Goal: Task Accomplishment & Management: Manage account settings

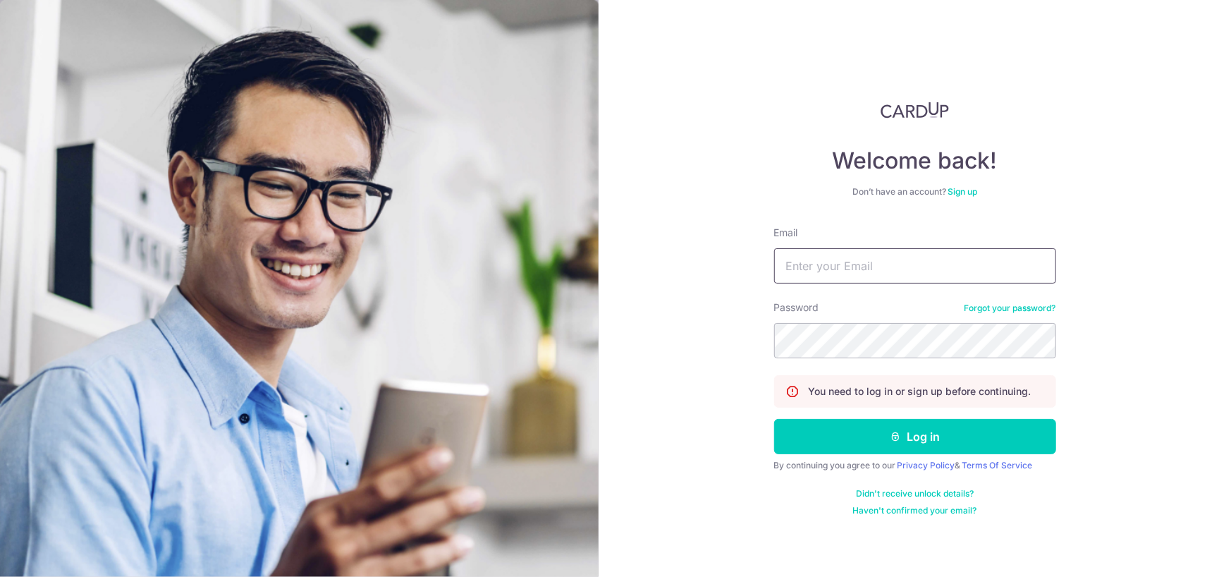
click at [856, 269] on input "Email" at bounding box center [915, 265] width 282 height 35
type input "[EMAIL_ADDRESS][DOMAIN_NAME]"
click at [774, 419] on button "Log in" at bounding box center [915, 436] width 282 height 35
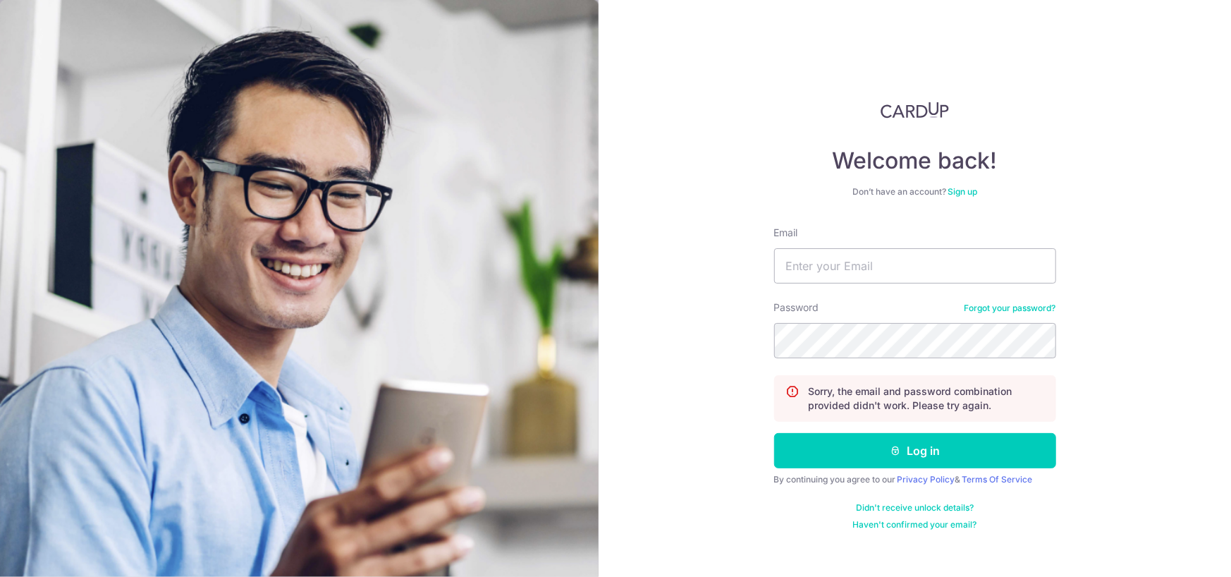
type input "R"
type input "[EMAIL_ADDRESS][DOMAIN_NAME]"
click at [774, 433] on button "Log in" at bounding box center [915, 450] width 282 height 35
click at [861, 257] on input "Email" at bounding box center [915, 265] width 282 height 35
click at [1039, 303] on link "Forgot your password?" at bounding box center [1011, 308] width 92 height 11
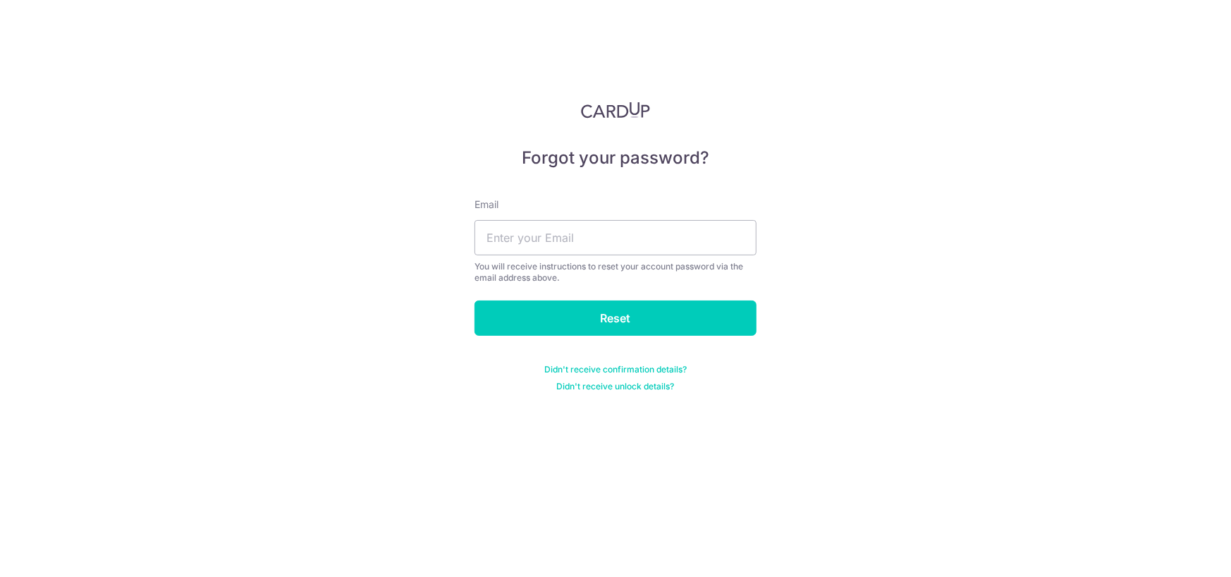
click at [612, 214] on div "Email You will receive instructions to reset your account password via the emai…" at bounding box center [616, 240] width 282 height 86
click at [616, 226] on input "text" at bounding box center [616, 237] width 282 height 35
click at [537, 236] on input "[EMAIL_ADDRESS][DOMAIN_NAME]" at bounding box center [616, 237] width 282 height 35
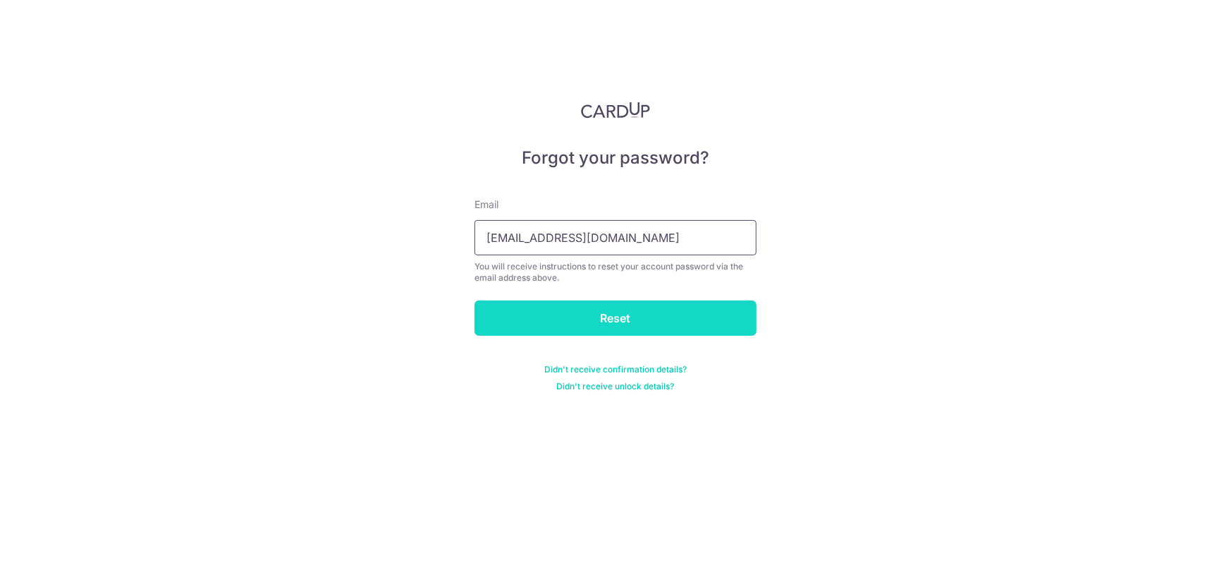
type input "antron.lim.h.r@gmail.com"
click at [576, 318] on input "Reset" at bounding box center [616, 317] width 282 height 35
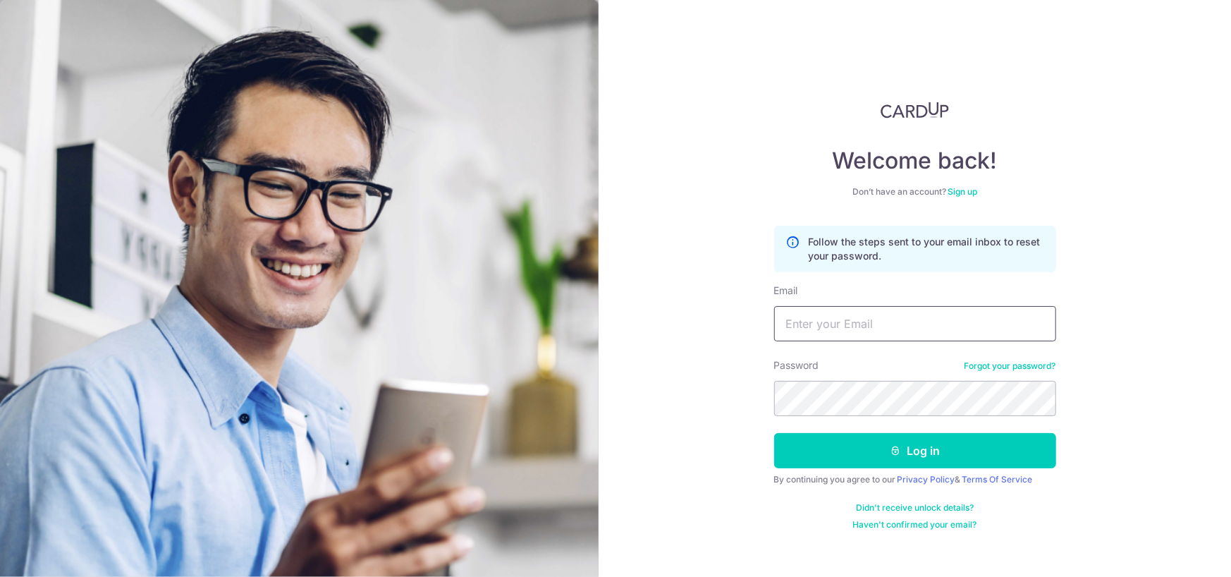
click at [879, 331] on input "Email" at bounding box center [915, 323] width 282 height 35
type input "[EMAIL_ADDRESS][DOMAIN_NAME]"
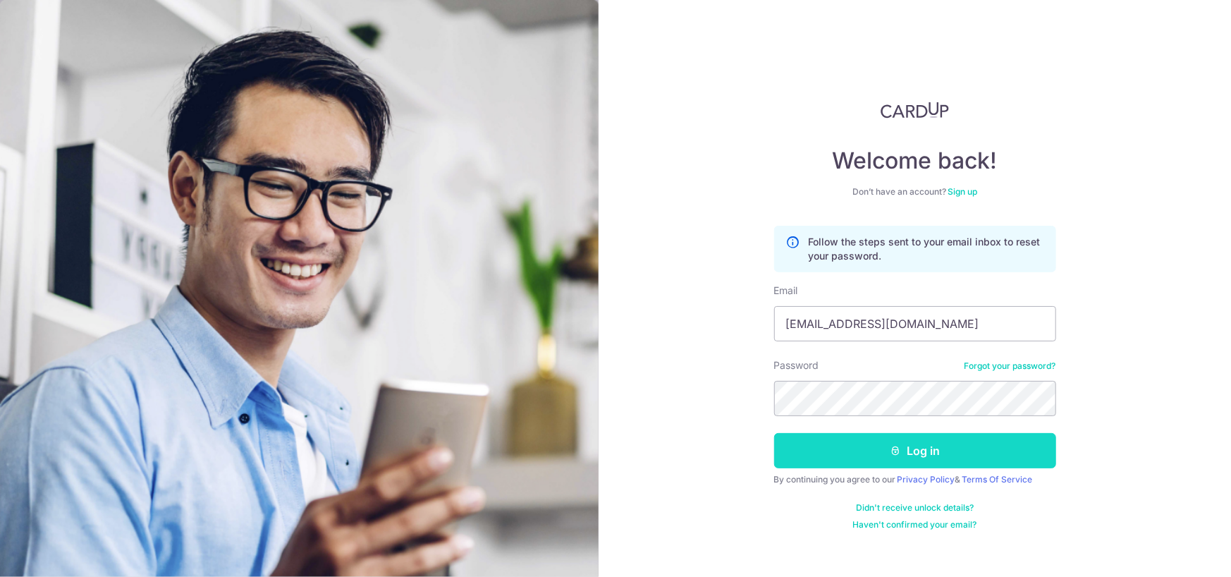
click at [867, 456] on button "Log in" at bounding box center [915, 450] width 282 height 35
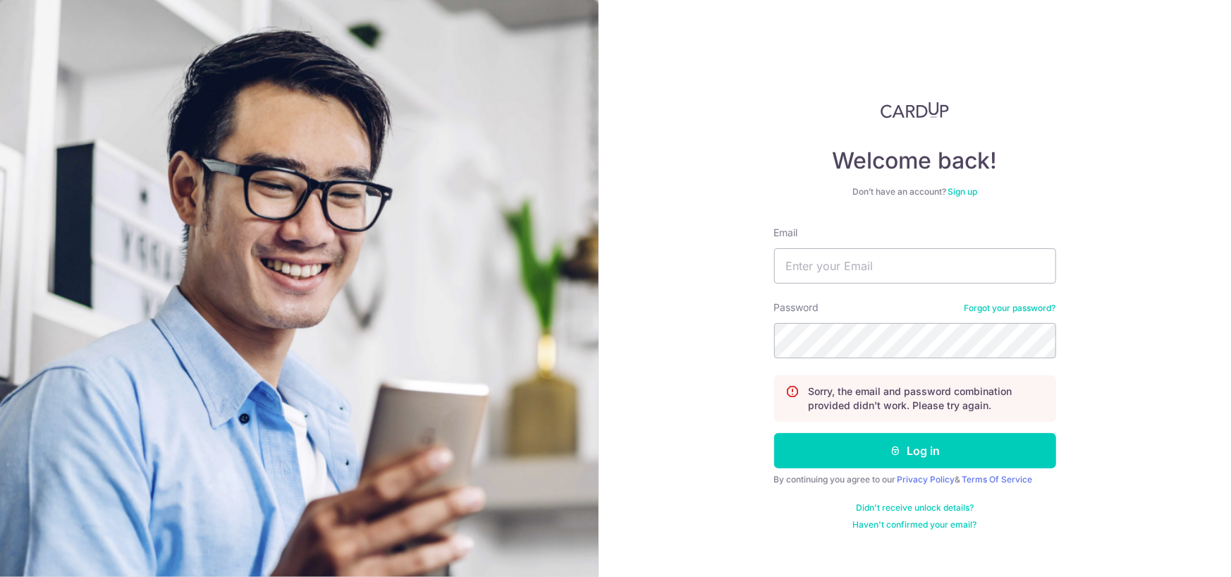
type input "[EMAIL_ADDRESS][DOMAIN_NAME]"
click at [774, 433] on button "Log in" at bounding box center [915, 450] width 282 height 35
